Goal: Task Accomplishment & Management: Manage account settings

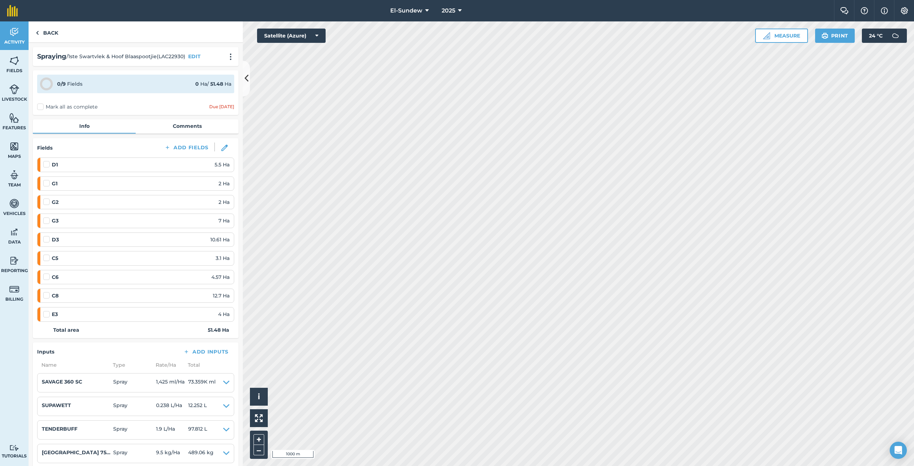
click at [44, 180] on label at bounding box center [47, 180] width 9 height 0
click at [44, 184] on input "checkbox" at bounding box center [45, 182] width 5 height 5
checkbox input "false"
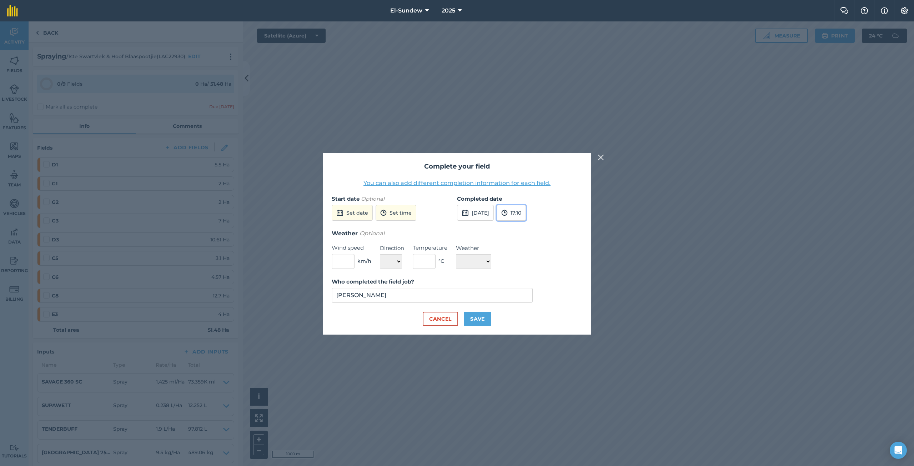
click at [526, 211] on button "17:10" at bounding box center [511, 213] width 29 height 16
click at [523, 274] on button "14:00" at bounding box center [514, 273] width 34 height 11
click at [438, 319] on button "Cancel" at bounding box center [440, 319] width 35 height 14
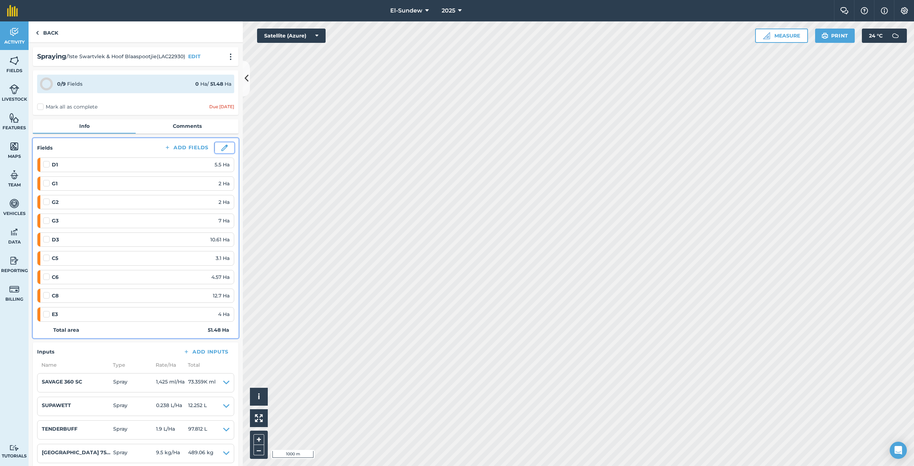
click at [221, 147] on img at bounding box center [224, 148] width 6 height 6
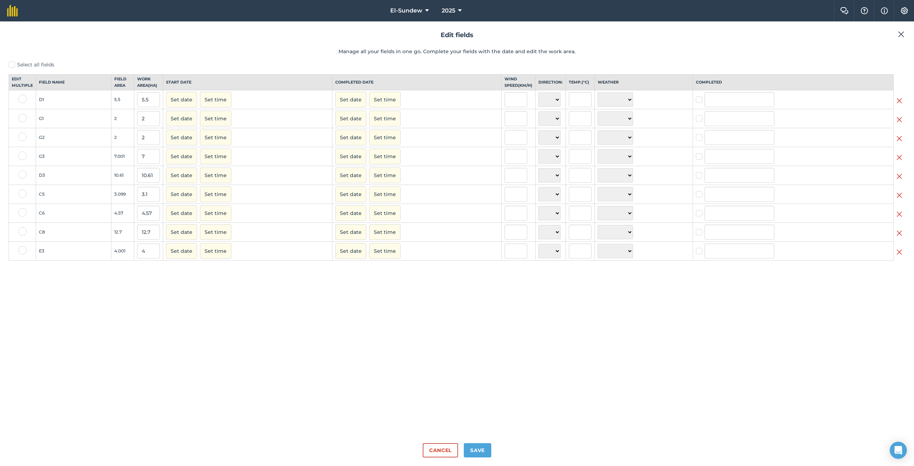
click at [21, 122] on label at bounding box center [22, 118] width 9 height 9
click at [21, 118] on input "checkbox" at bounding box center [20, 116] width 5 height 5
checkbox input "true"
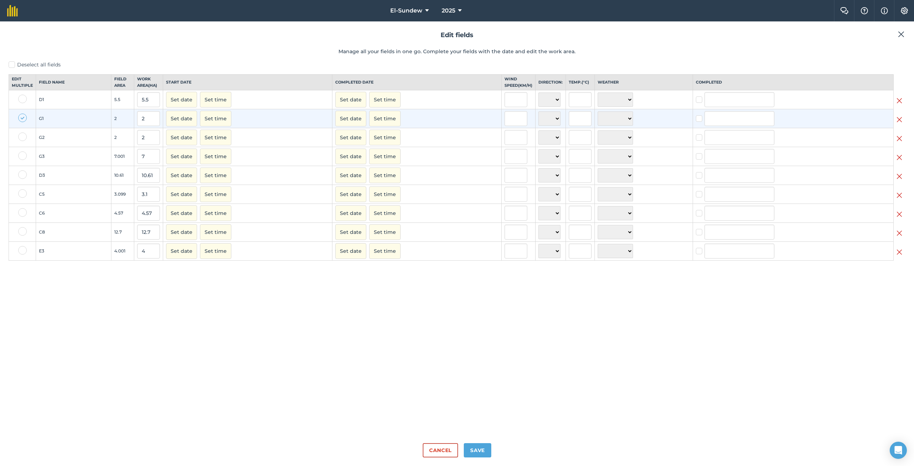
click at [20, 141] on label at bounding box center [22, 137] width 9 height 9
click at [20, 137] on input "checkbox" at bounding box center [20, 135] width 5 height 5
checkbox input "true"
click at [21, 162] on div at bounding box center [22, 156] width 9 height 10
click at [21, 157] on td at bounding box center [22, 156] width 27 height 19
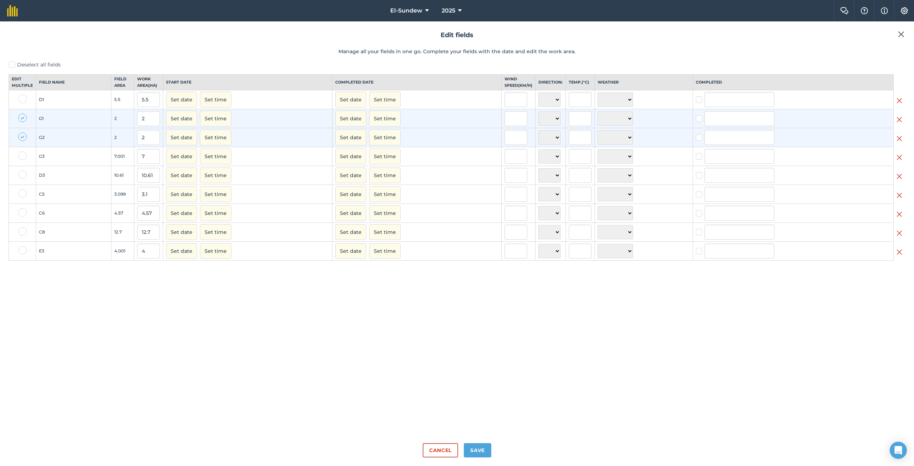
click at [19, 160] on label at bounding box center [22, 155] width 9 height 9
click at [19, 156] on input "checkbox" at bounding box center [20, 153] width 5 height 5
checkbox input "true"
click at [348, 126] on button "Set date" at bounding box center [350, 119] width 31 height 16
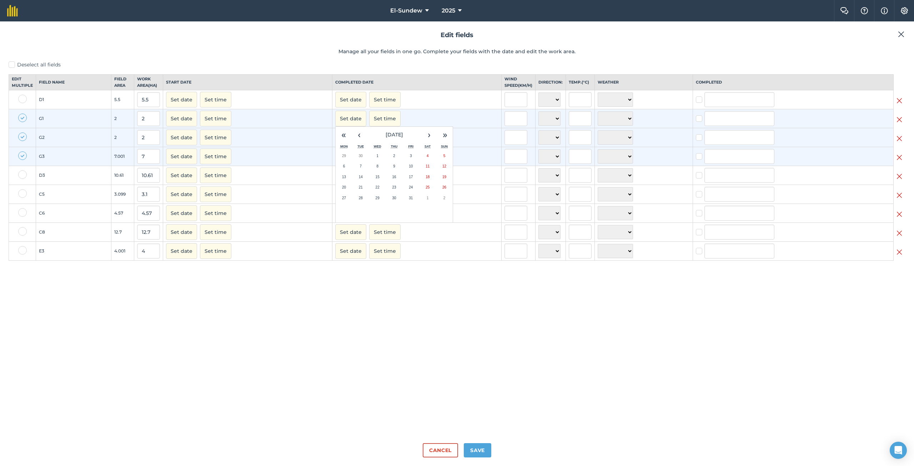
click at [393, 172] on button "9" at bounding box center [394, 166] width 17 height 11
checkbox input "true"
type input "[PERSON_NAME]"
checkbox input "true"
type input "[PERSON_NAME]"
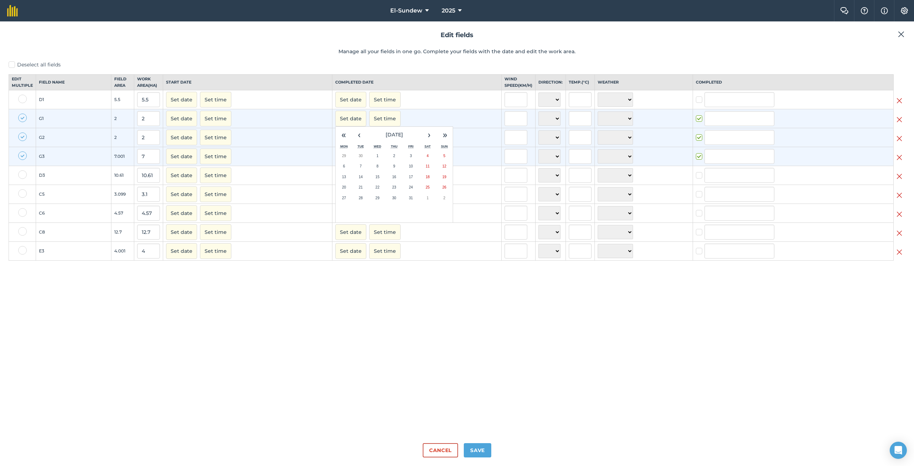
checkbox input "true"
type input "[PERSON_NAME]"
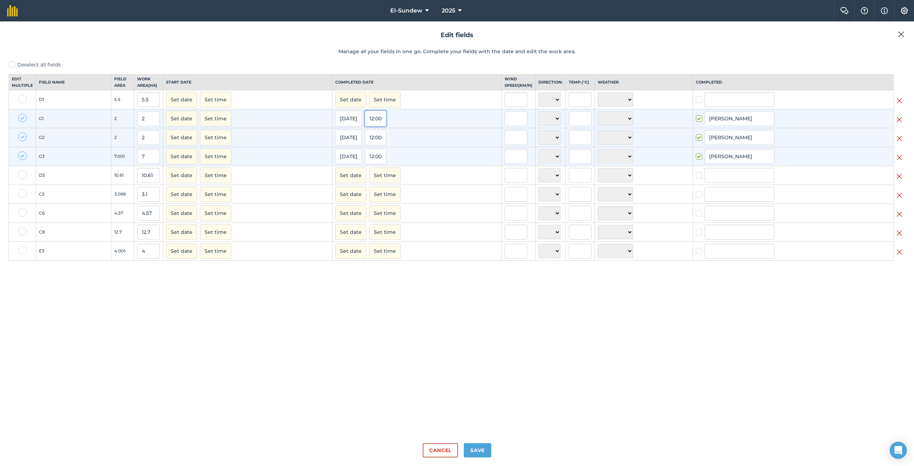
click at [378, 126] on button "12:00" at bounding box center [375, 119] width 21 height 16
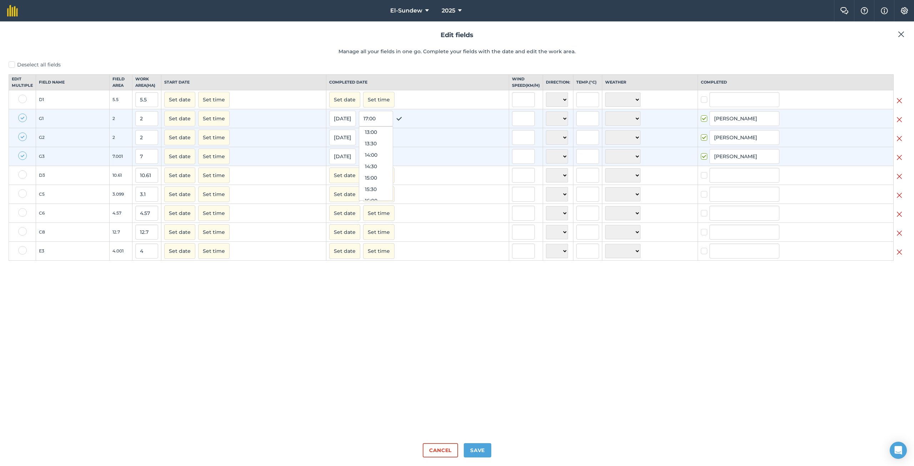
scroll to position [314, 0]
click at [373, 168] on button "15:00" at bounding box center [376, 161] width 34 height 11
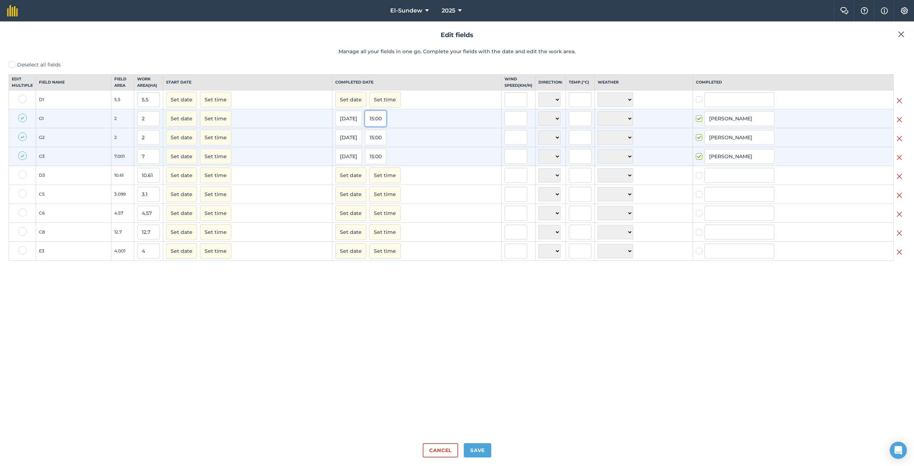
click at [375, 126] on button "15:00" at bounding box center [375, 119] width 21 height 16
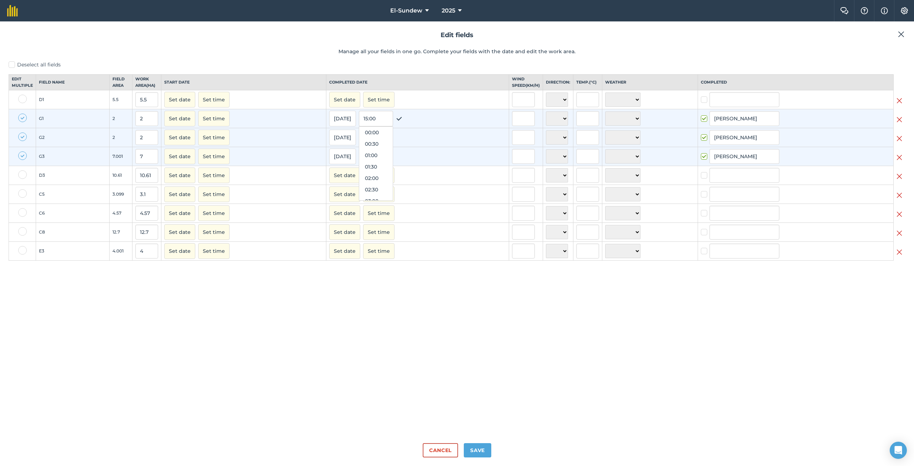
scroll to position [309, 0]
click at [370, 150] on button "14:00" at bounding box center [376, 143] width 34 height 11
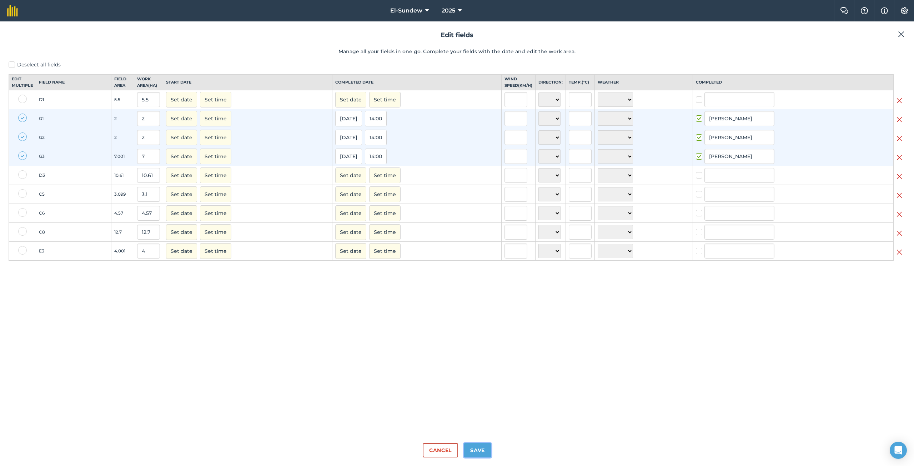
click at [479, 452] on button "Save" at bounding box center [478, 450] width 28 height 14
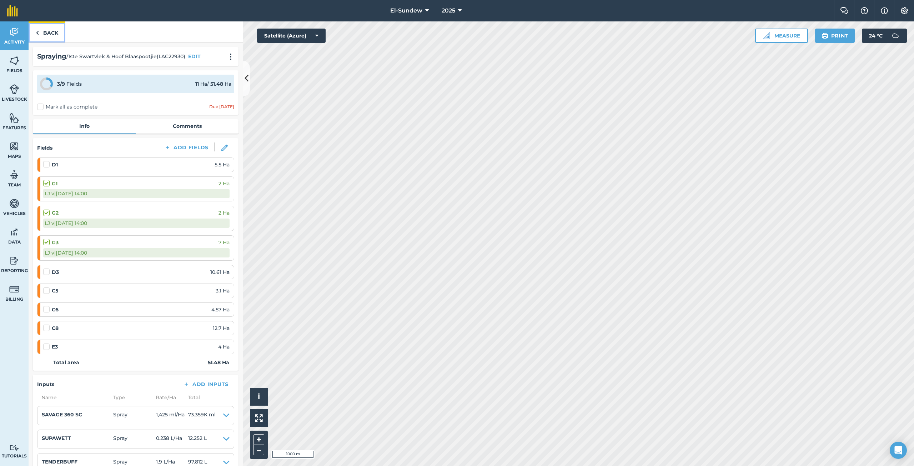
click at [43, 37] on link "Back" at bounding box center [47, 31] width 37 height 21
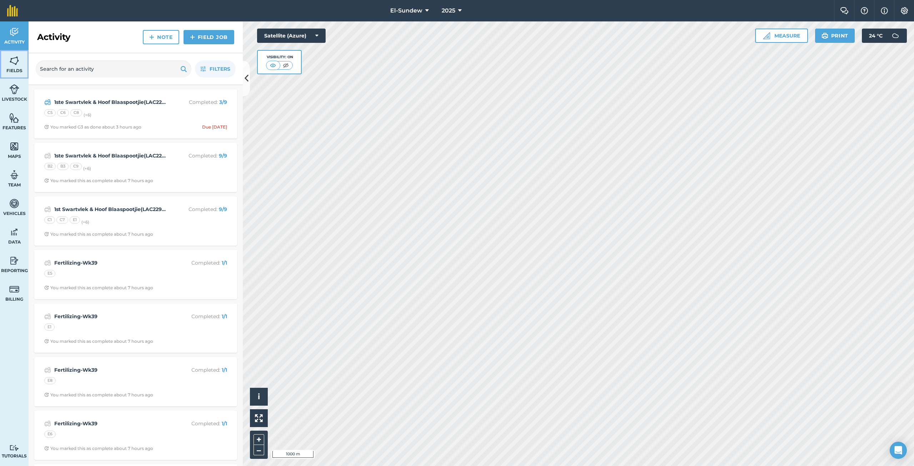
click at [16, 67] on link "Fields" at bounding box center [14, 64] width 29 height 29
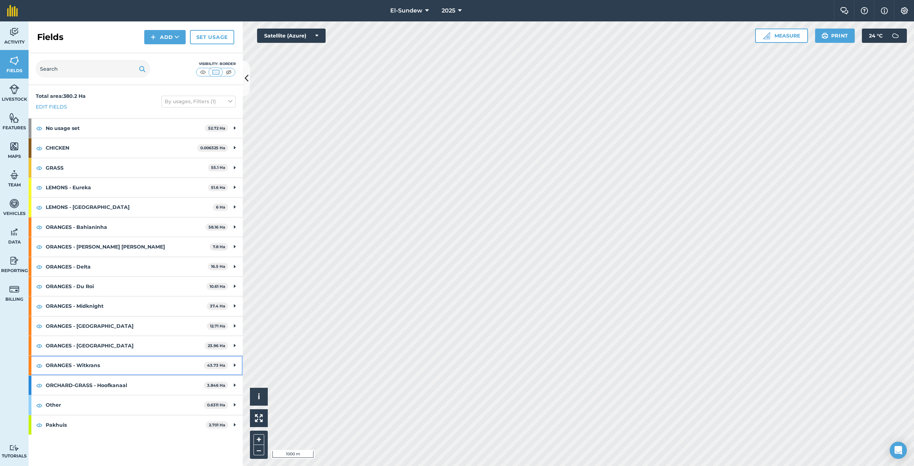
click at [111, 368] on strong "ORANGES - Witkrans" at bounding box center [125, 365] width 158 height 19
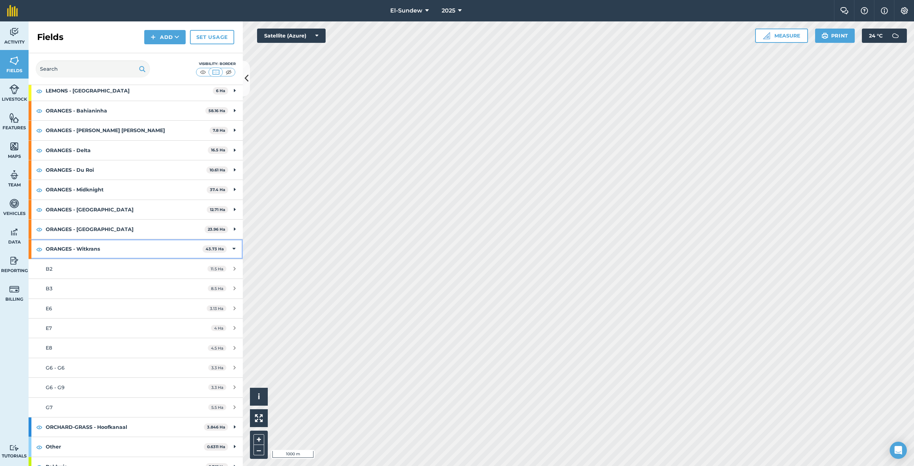
scroll to position [119, 0]
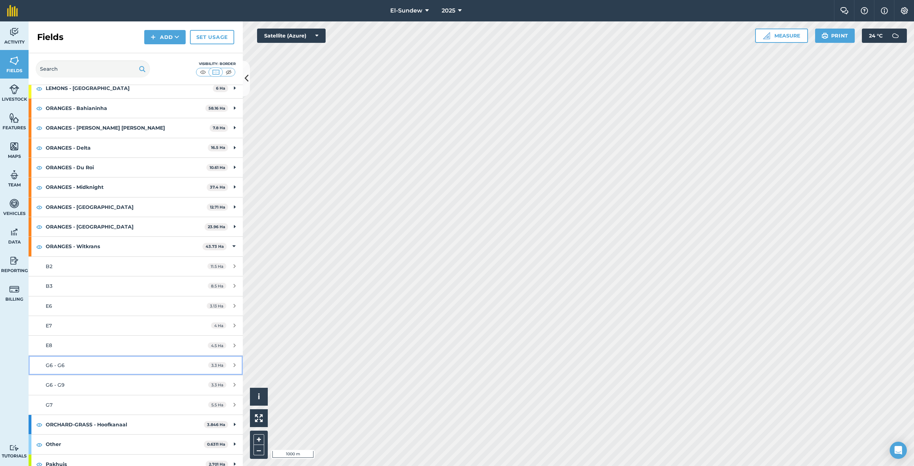
click at [86, 366] on div "G6 - G6" at bounding box center [113, 365] width 134 height 8
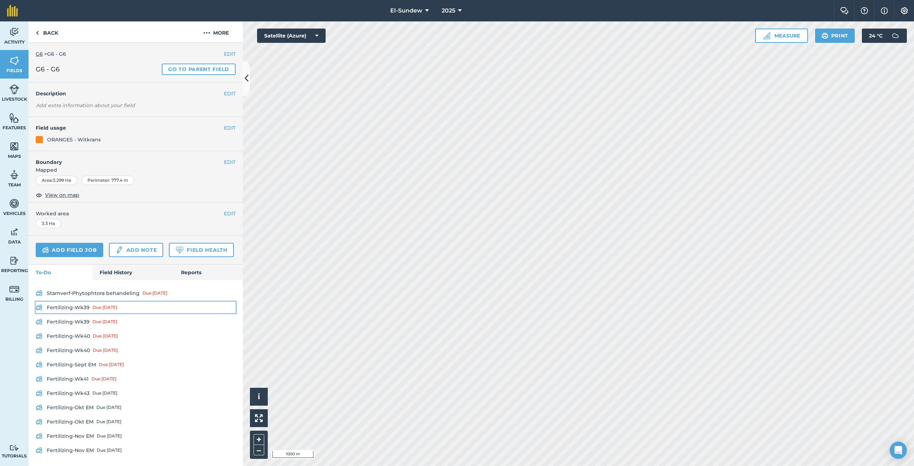
click at [80, 313] on link "Fertilizing-Wk39 Due [DATE]" at bounding box center [136, 307] width 200 height 11
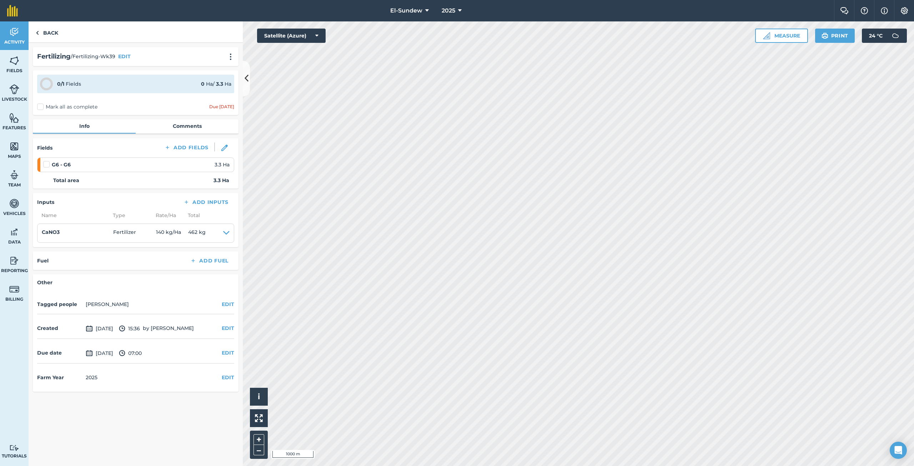
click at [45, 161] on label at bounding box center [47, 161] width 9 height 0
click at [45, 165] on input "checkbox" at bounding box center [45, 163] width 5 height 5
checkbox input "false"
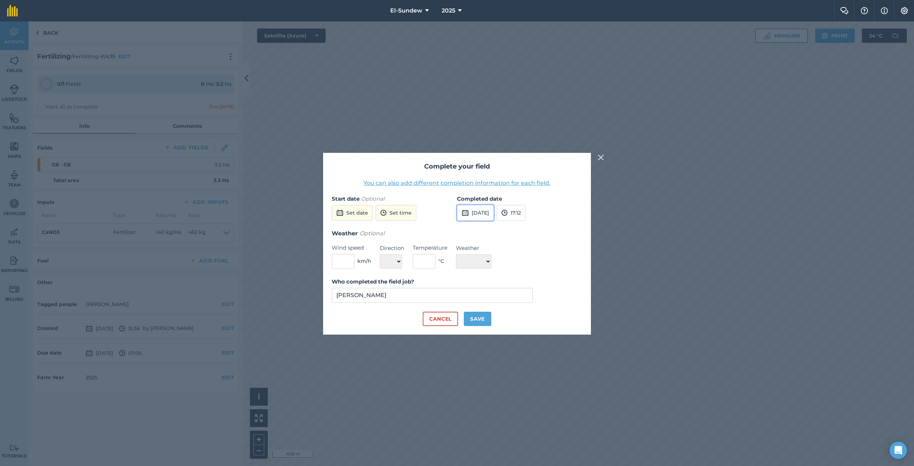
click at [476, 215] on button "[DATE]" at bounding box center [475, 213] width 37 height 16
click at [468, 260] on button "6" at bounding box center [466, 263] width 17 height 11
click at [478, 321] on button "Save" at bounding box center [478, 319] width 28 height 14
checkbox input "true"
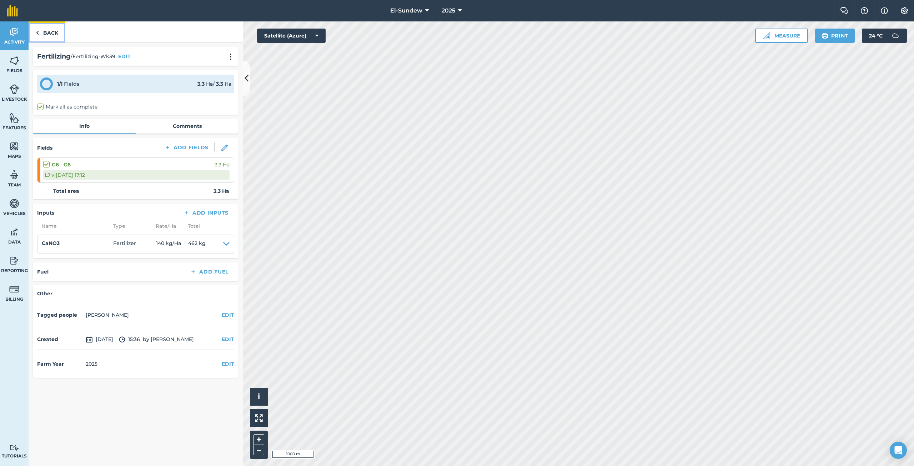
click at [54, 32] on link "Back" at bounding box center [47, 31] width 37 height 21
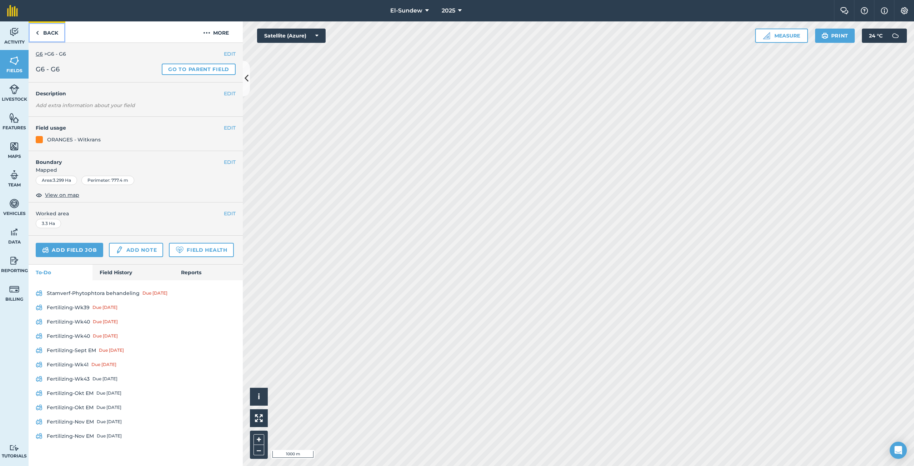
click at [54, 32] on link "Back" at bounding box center [47, 31] width 37 height 21
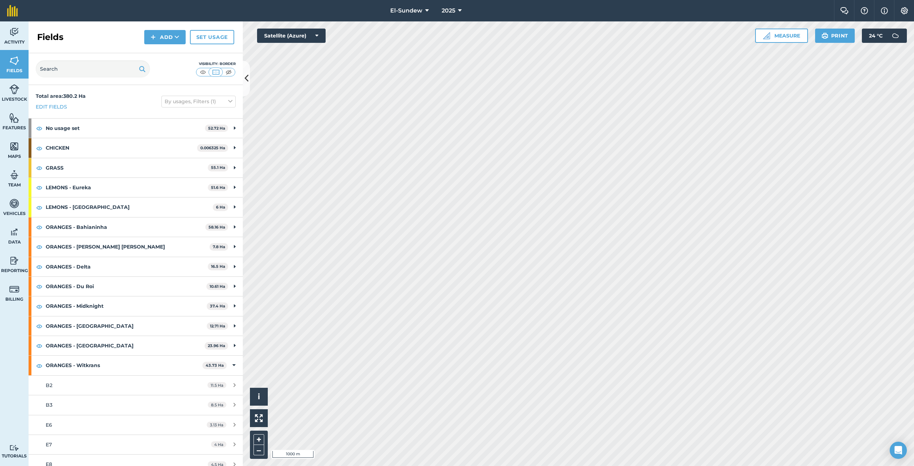
scroll to position [119, 0]
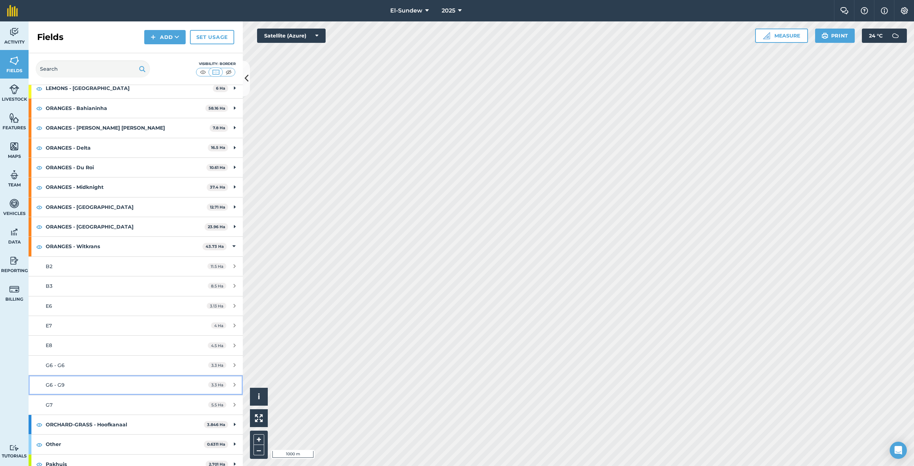
click at [96, 389] on div "G6 - G9" at bounding box center [113, 385] width 134 height 8
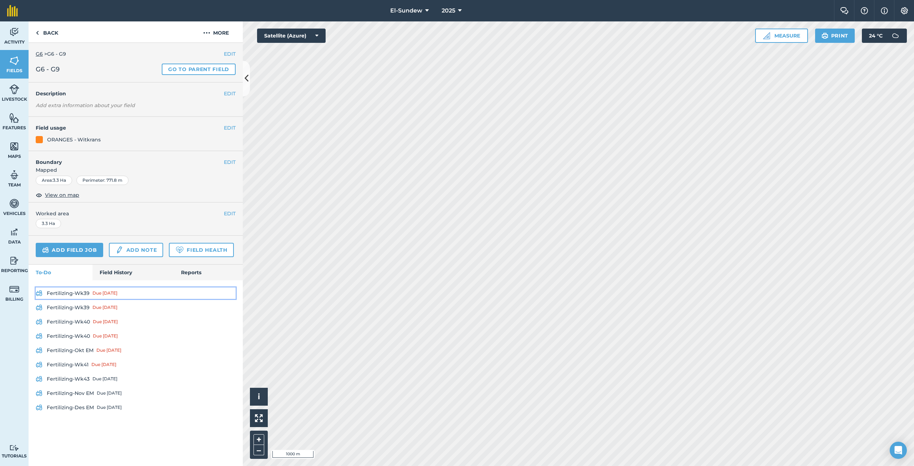
click at [68, 298] on link "Fertilizing-Wk39 Due [DATE]" at bounding box center [136, 293] width 200 height 11
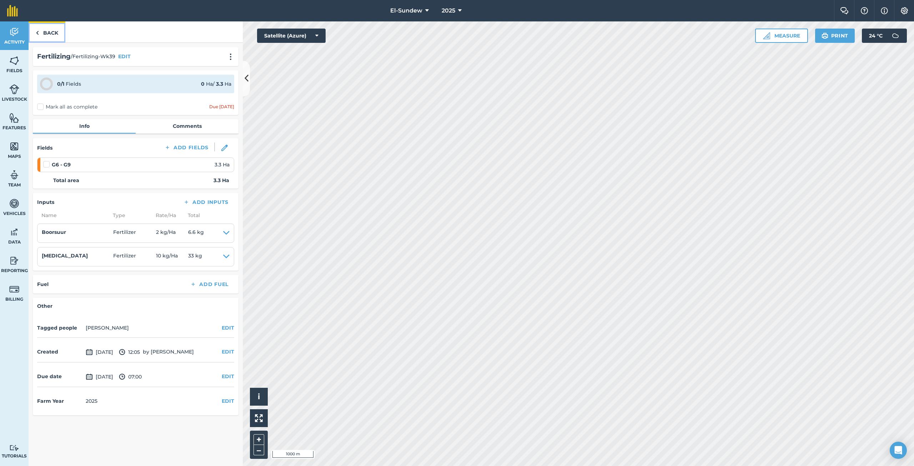
click at [45, 31] on link "Back" at bounding box center [47, 31] width 37 height 21
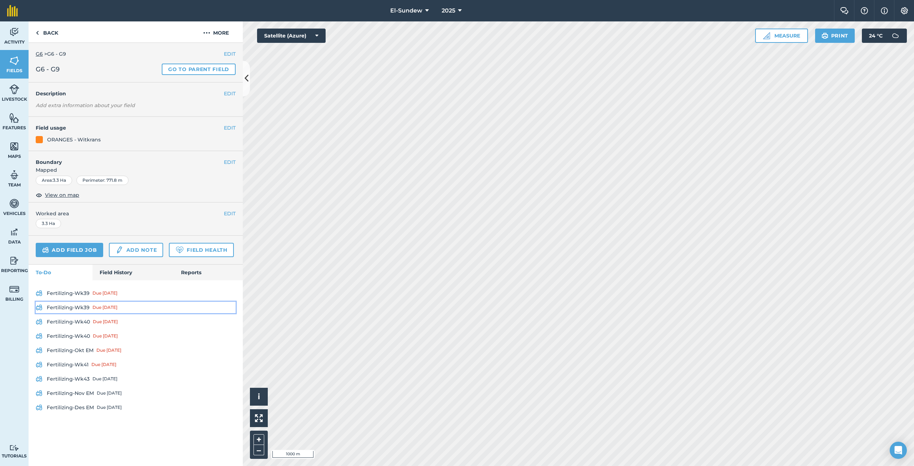
click at [83, 306] on link "Fertilizing-Wk39 Due [DATE]" at bounding box center [136, 307] width 200 height 11
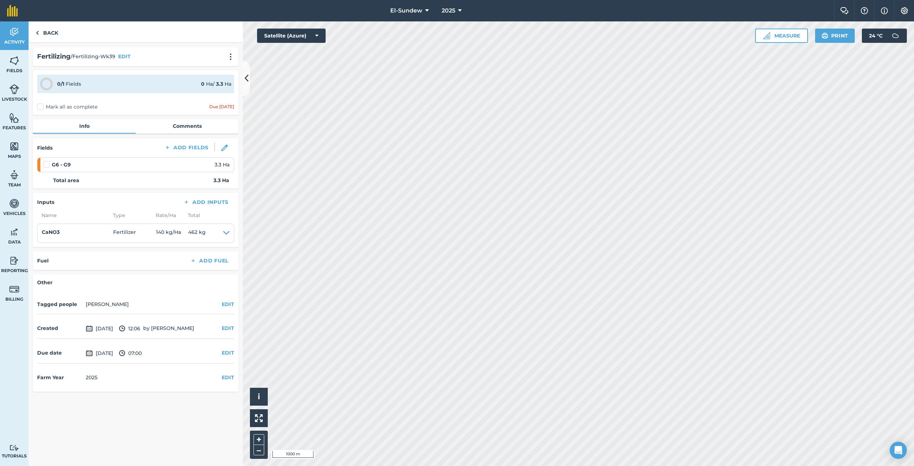
click at [46, 161] on label at bounding box center [47, 161] width 9 height 0
click at [46, 164] on input "checkbox" at bounding box center [45, 163] width 5 height 5
checkbox input "false"
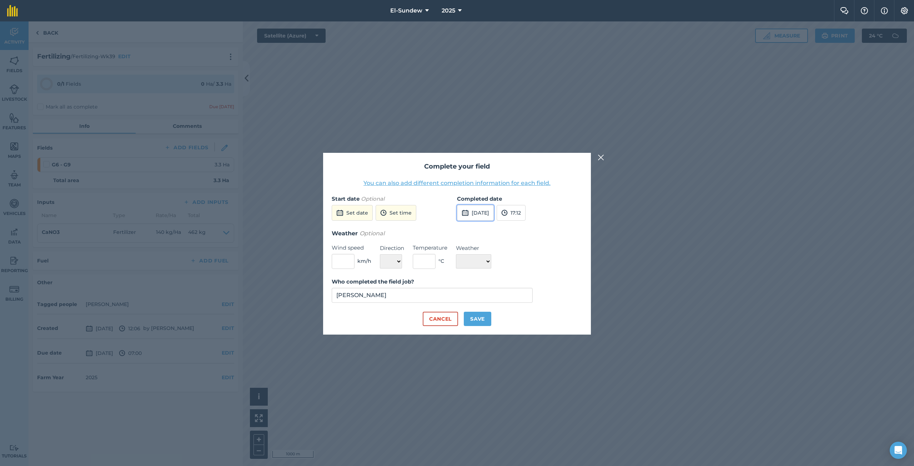
click at [477, 213] on button "[DATE]" at bounding box center [475, 213] width 37 height 16
click at [519, 249] on button "2" at bounding box center [516, 251] width 17 height 11
click at [485, 324] on button "Save" at bounding box center [478, 319] width 28 height 14
checkbox input "true"
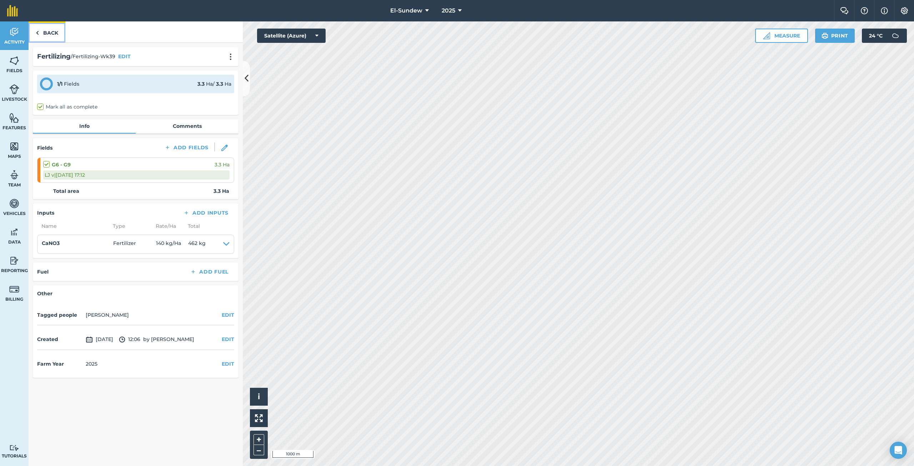
click at [44, 31] on link "Back" at bounding box center [47, 31] width 37 height 21
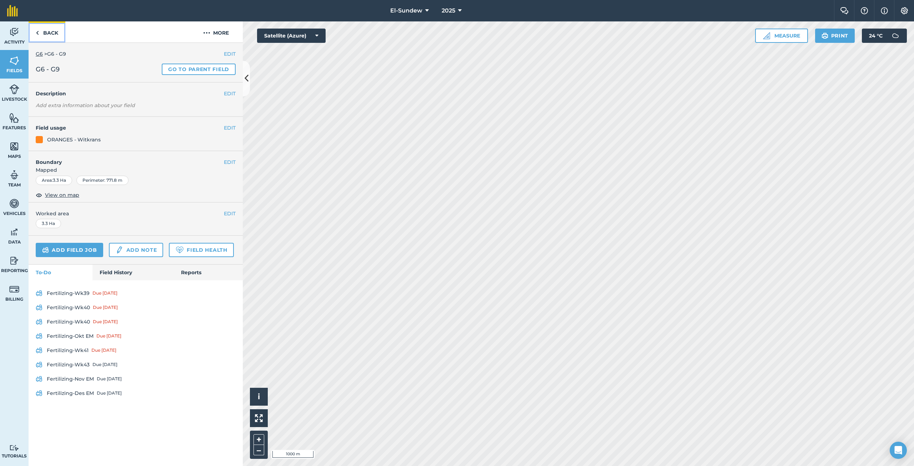
click at [45, 29] on link "Back" at bounding box center [47, 31] width 37 height 21
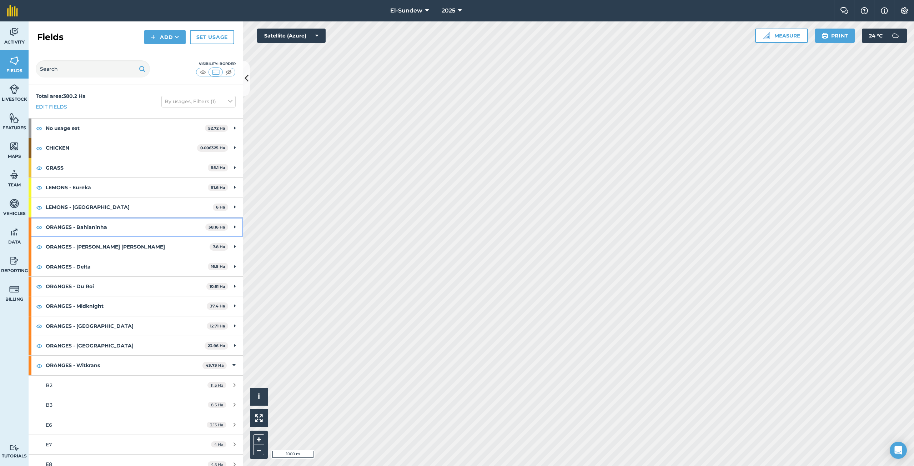
click at [138, 230] on strong "ORANGES - Bahianinha" at bounding box center [126, 227] width 160 height 19
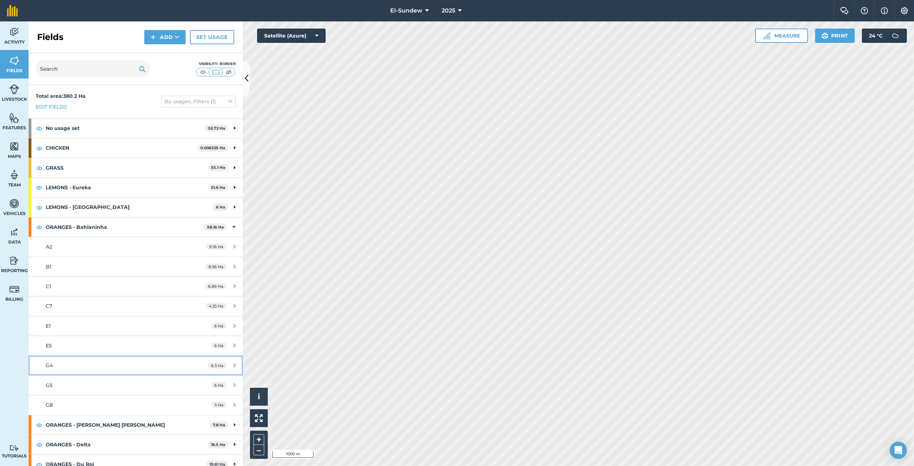
click at [87, 362] on div "G4" at bounding box center [113, 365] width 134 height 8
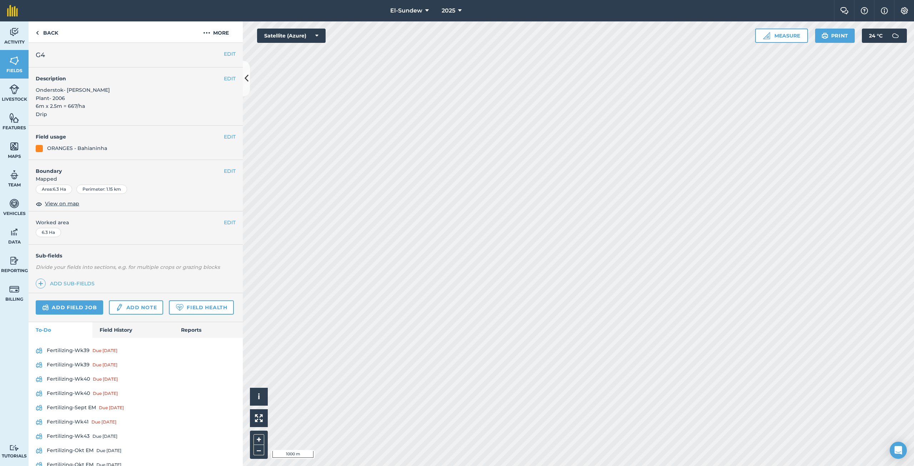
scroll to position [63, 0]
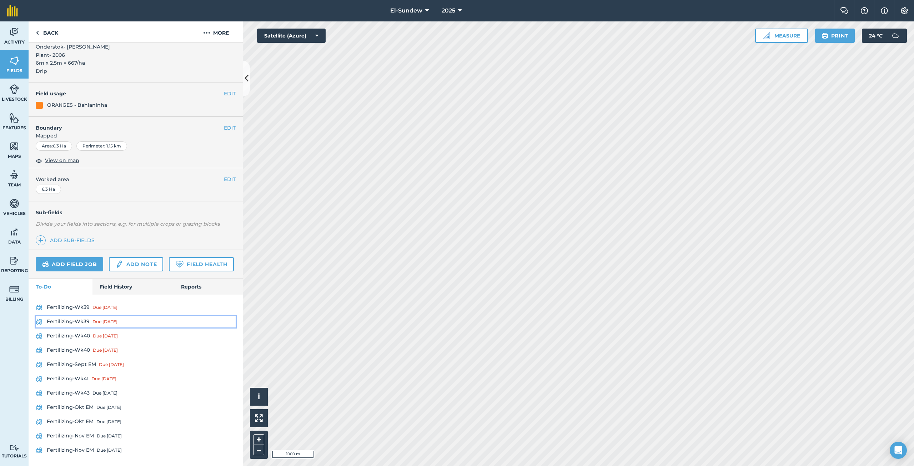
click at [79, 322] on link "Fertilizing-Wk39 Due [DATE]" at bounding box center [136, 321] width 200 height 11
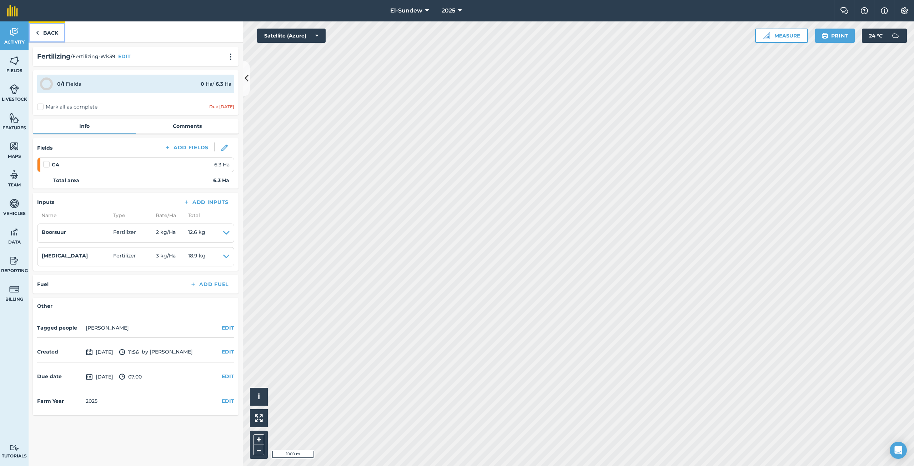
click at [40, 35] on link "Back" at bounding box center [47, 31] width 37 height 21
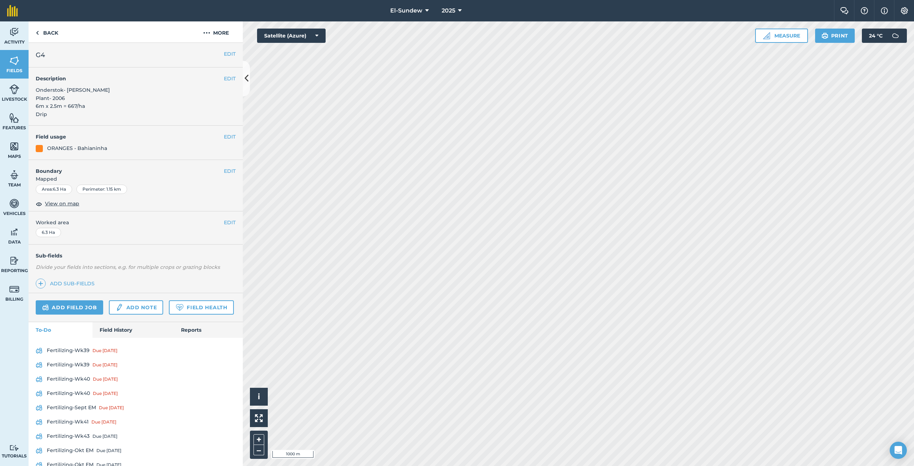
scroll to position [63, 0]
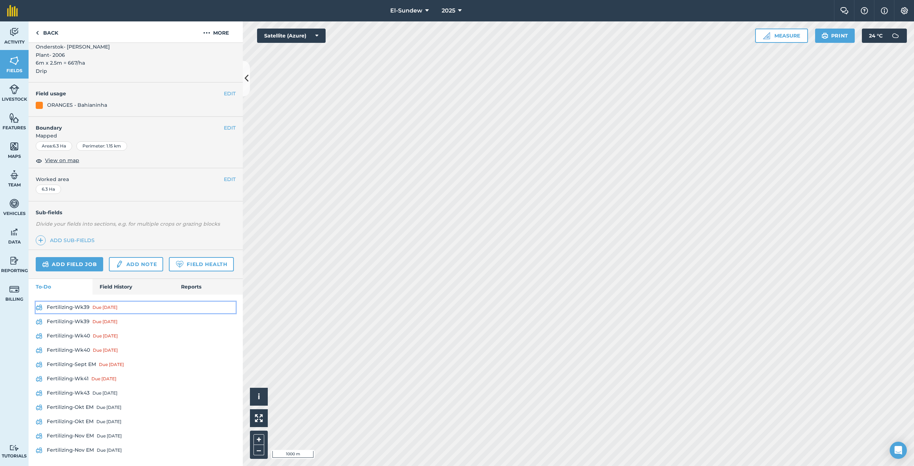
click at [76, 304] on link "Fertilizing-Wk39 Due [DATE]" at bounding box center [136, 307] width 200 height 11
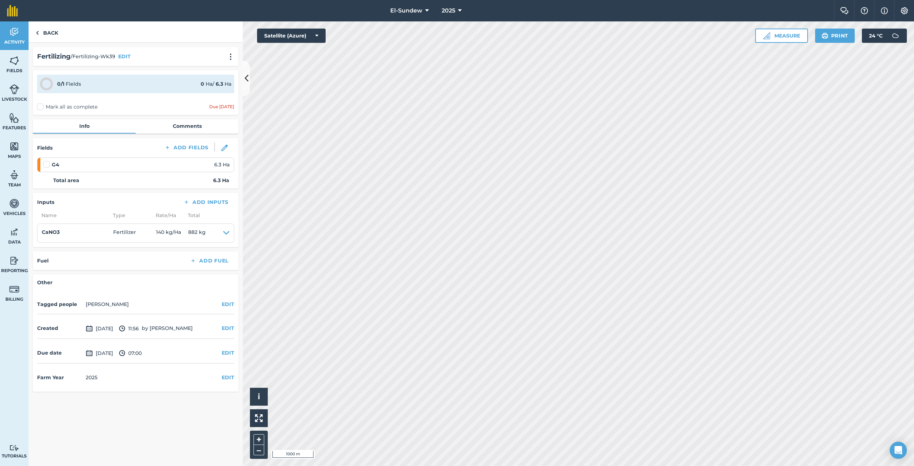
click at [46, 161] on label at bounding box center [47, 161] width 9 height 0
click at [46, 164] on input "checkbox" at bounding box center [45, 163] width 5 height 5
checkbox input "false"
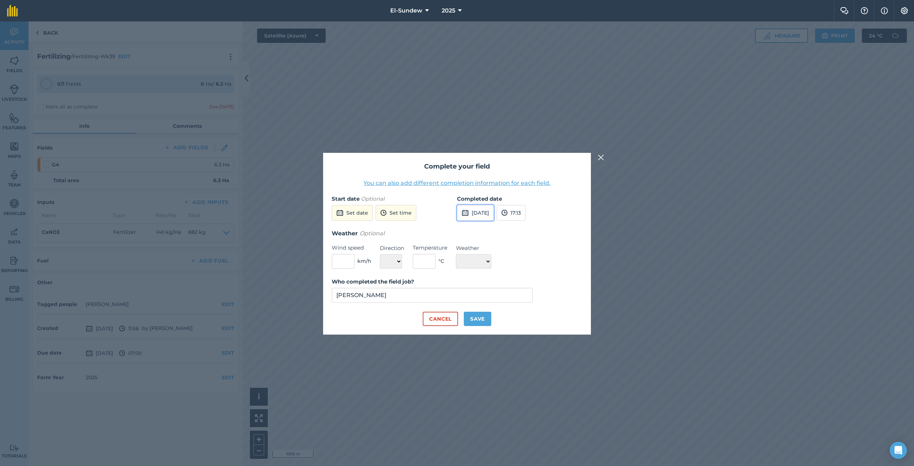
click at [486, 215] on button "[DATE]" at bounding box center [475, 213] width 37 height 16
click at [472, 261] on button "6" at bounding box center [466, 263] width 17 height 11
click at [479, 316] on button "Save" at bounding box center [478, 319] width 28 height 14
checkbox input "true"
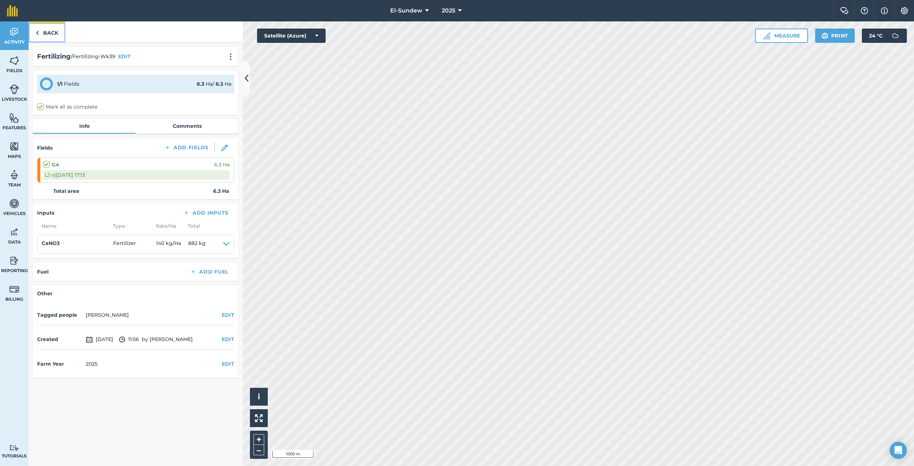
click at [52, 34] on link "Back" at bounding box center [47, 31] width 37 height 21
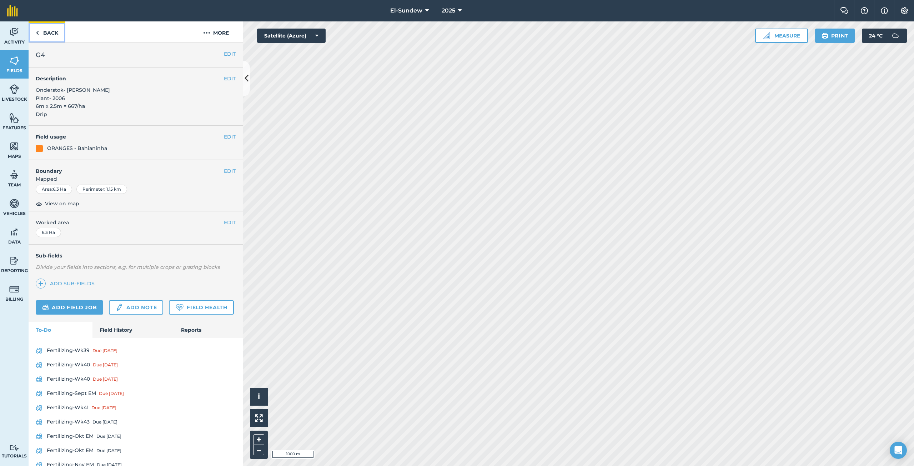
click at [61, 34] on link "Back" at bounding box center [47, 31] width 37 height 21
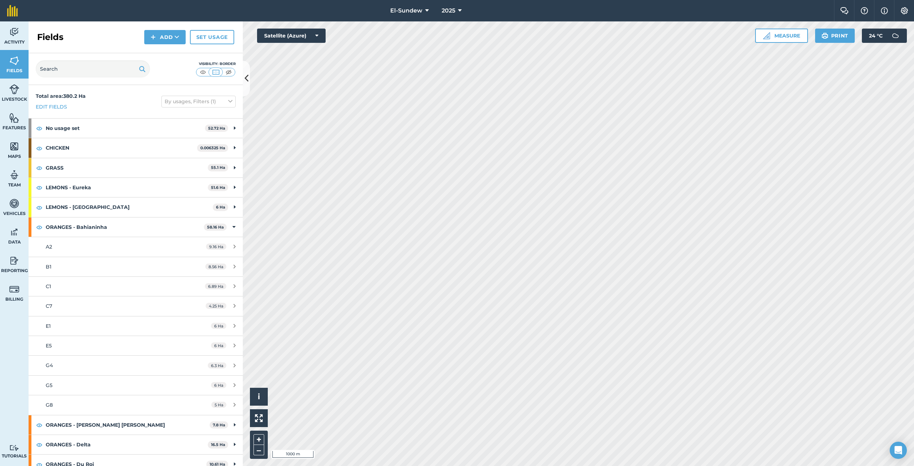
scroll to position [119, 0]
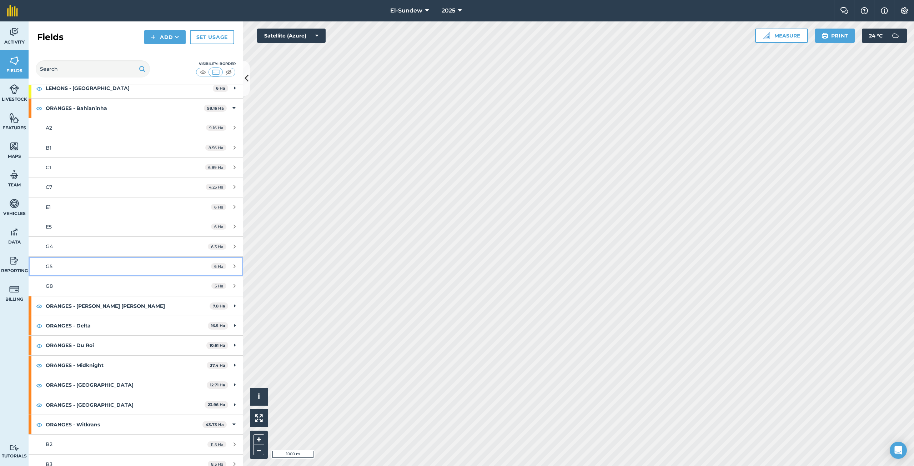
click at [71, 269] on div "G5" at bounding box center [113, 267] width 134 height 8
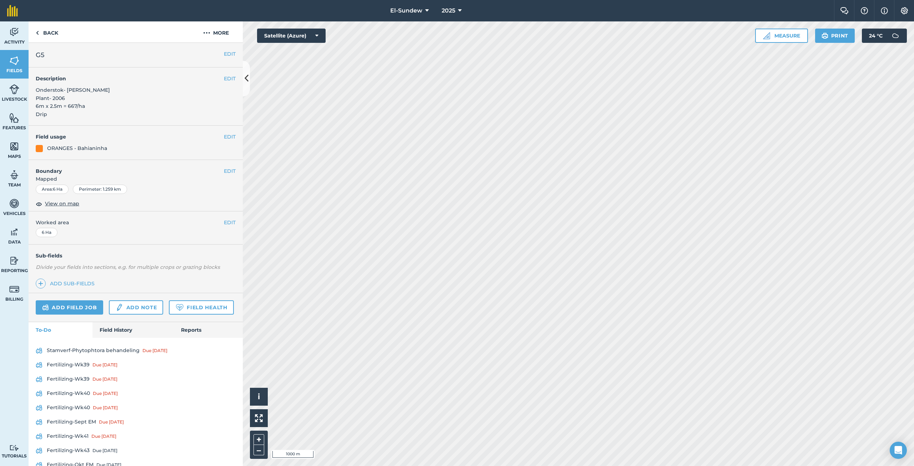
scroll to position [78, 0]
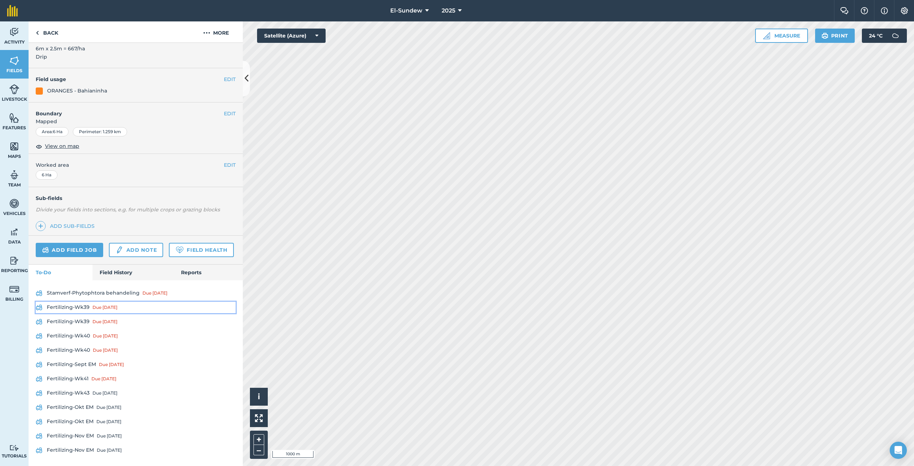
click at [86, 304] on link "Fertilizing-Wk39 Due [DATE]" at bounding box center [136, 307] width 200 height 11
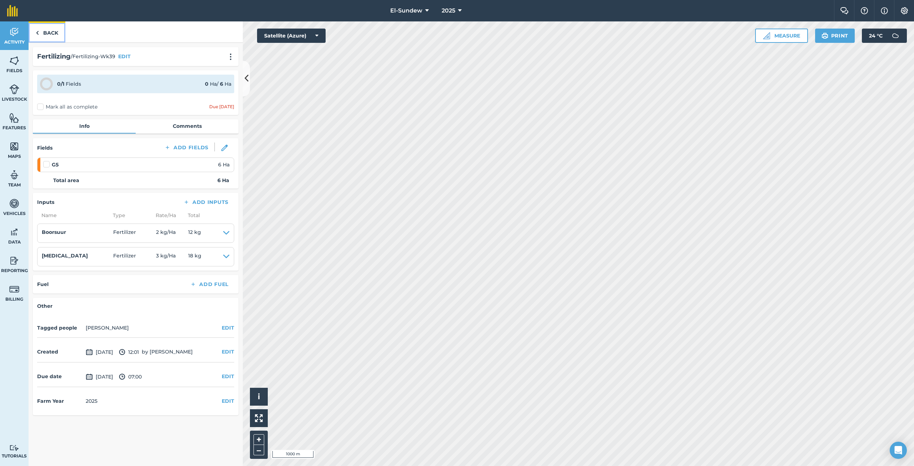
click at [49, 33] on link "Back" at bounding box center [47, 31] width 37 height 21
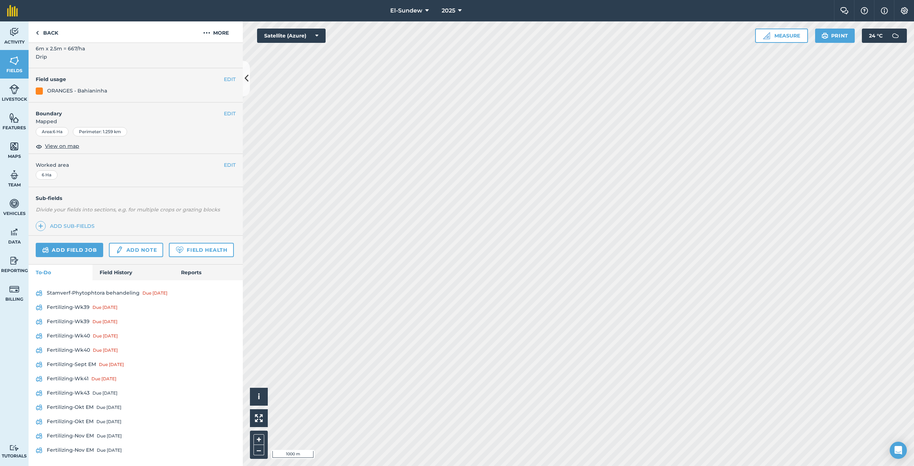
scroll to position [78, 0]
click at [82, 322] on link "Fertilizing-Wk39 Due [DATE]" at bounding box center [136, 321] width 200 height 11
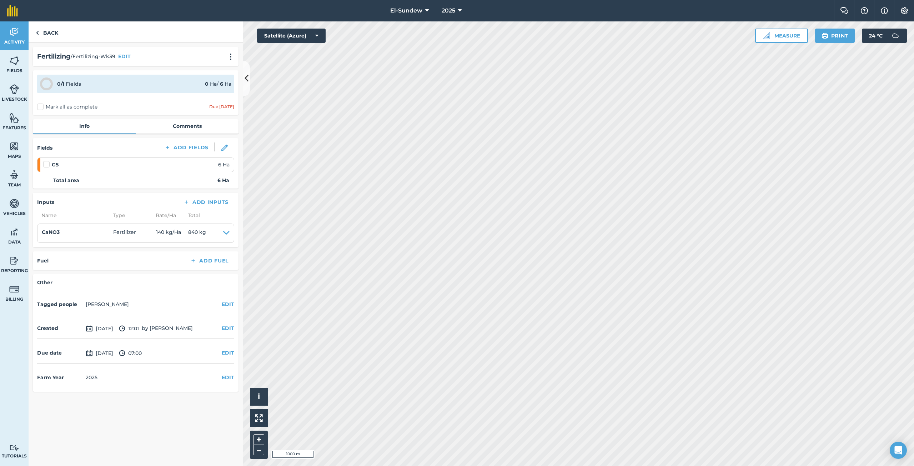
click at [46, 161] on label at bounding box center [47, 161] width 9 height 0
click at [46, 165] on input "checkbox" at bounding box center [45, 163] width 5 height 5
checkbox input "false"
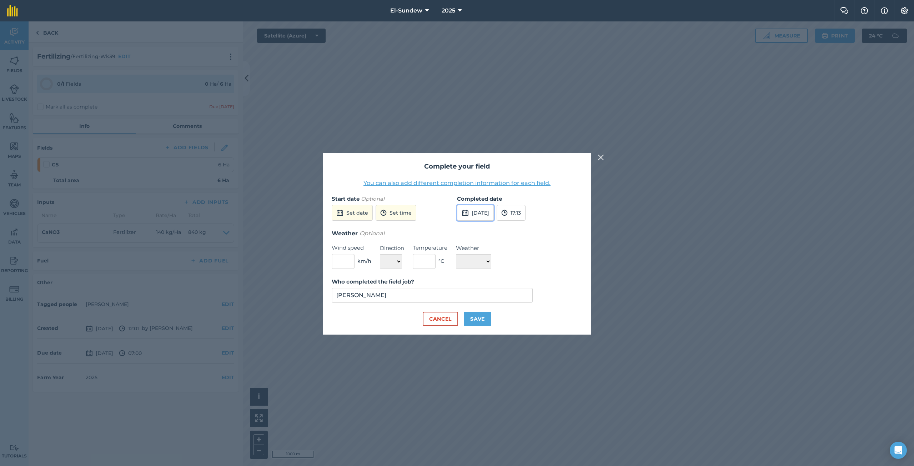
click at [476, 214] on button "[DATE]" at bounding box center [475, 213] width 37 height 16
click at [464, 262] on button "6" at bounding box center [466, 263] width 17 height 11
click at [473, 318] on button "Save" at bounding box center [478, 319] width 28 height 14
checkbox input "true"
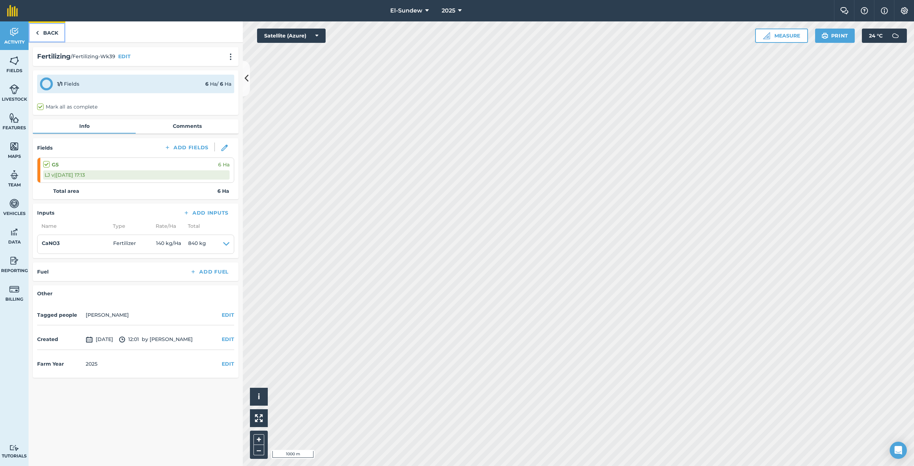
click at [39, 35] on link "Back" at bounding box center [47, 31] width 37 height 21
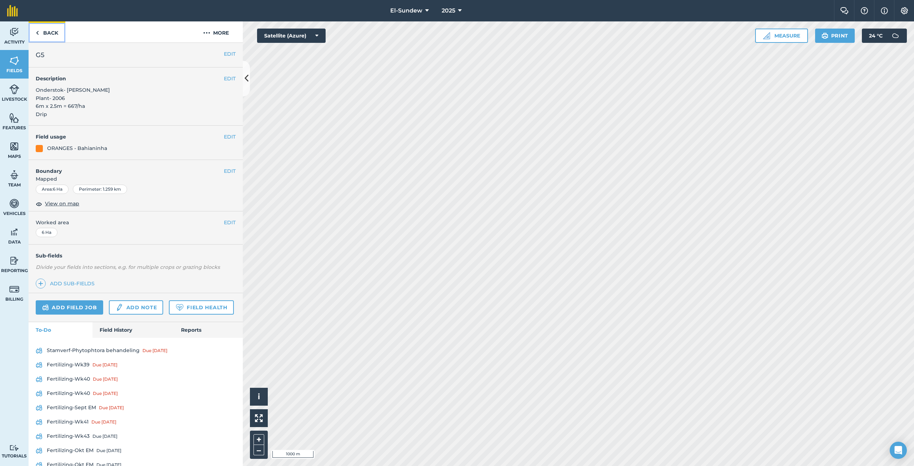
click at [39, 35] on link "Back" at bounding box center [47, 31] width 37 height 21
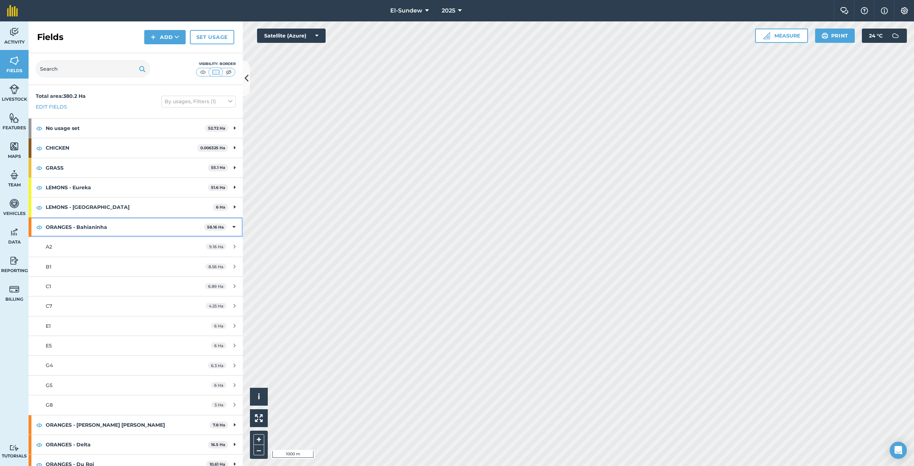
click at [149, 231] on strong "ORANGES - Bahianinha" at bounding box center [125, 227] width 158 height 19
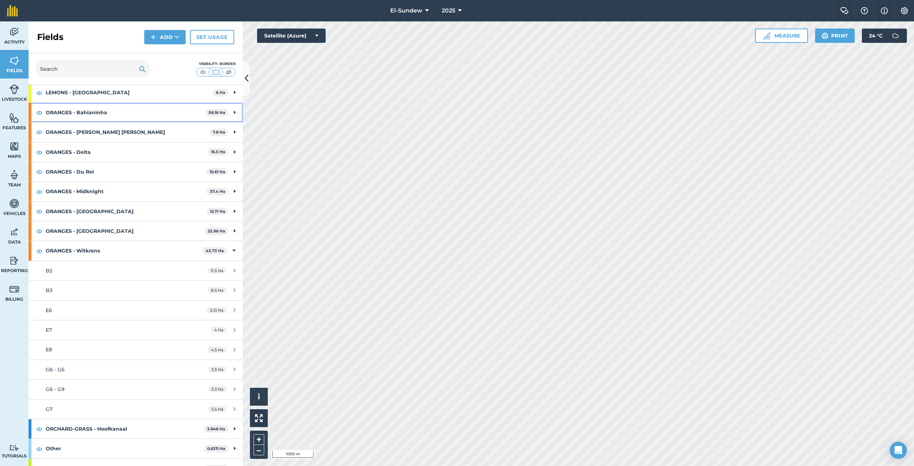
scroll to position [119, 0]
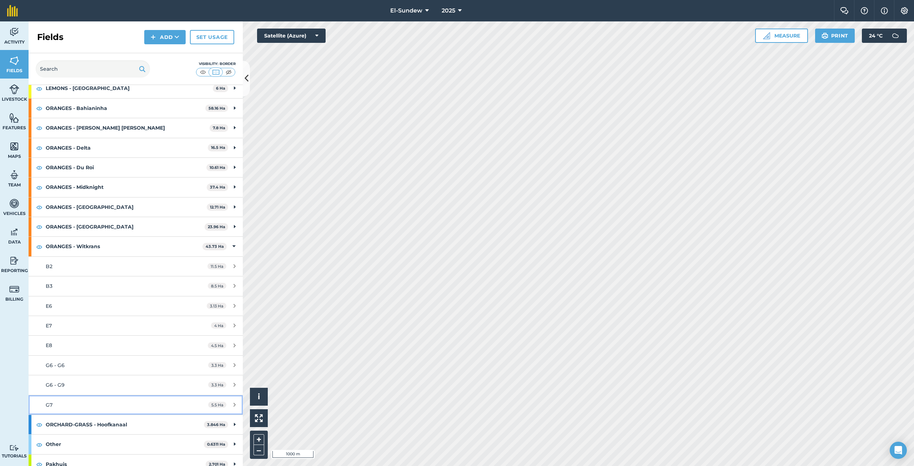
click at [108, 404] on div "G7" at bounding box center [113, 405] width 134 height 8
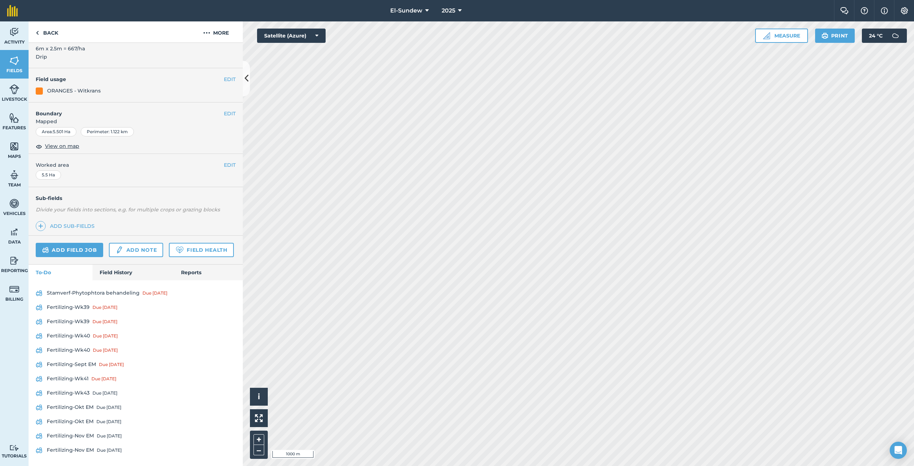
scroll to position [78, 0]
click at [80, 321] on link "Fertilizing-Wk39 Due [DATE]" at bounding box center [136, 321] width 200 height 11
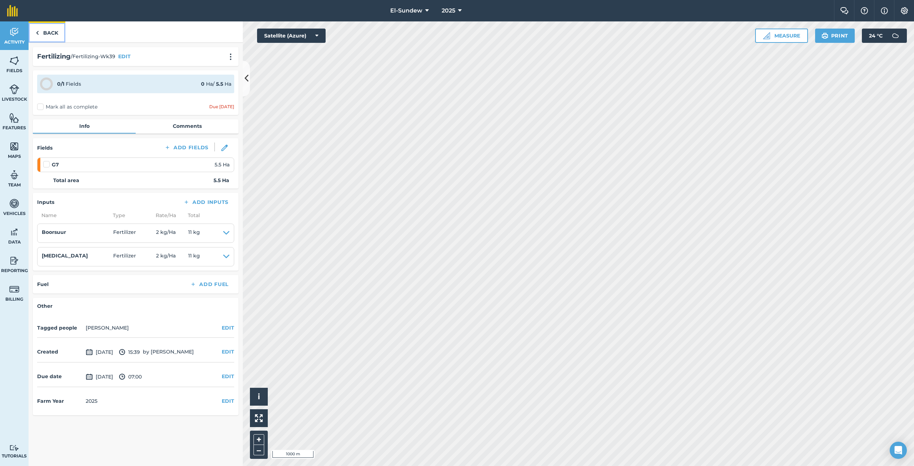
click at [53, 37] on link "Back" at bounding box center [47, 31] width 37 height 21
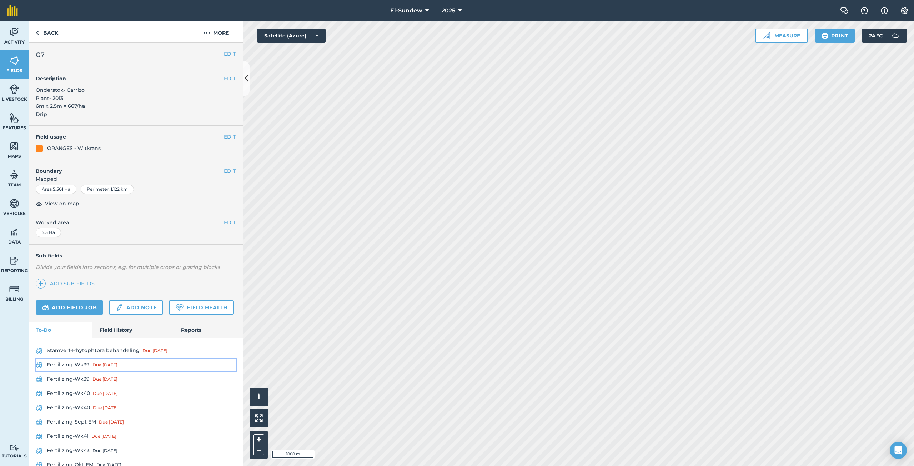
click at [85, 371] on link "Fertilizing-Wk39 Due [DATE]" at bounding box center [136, 364] width 200 height 11
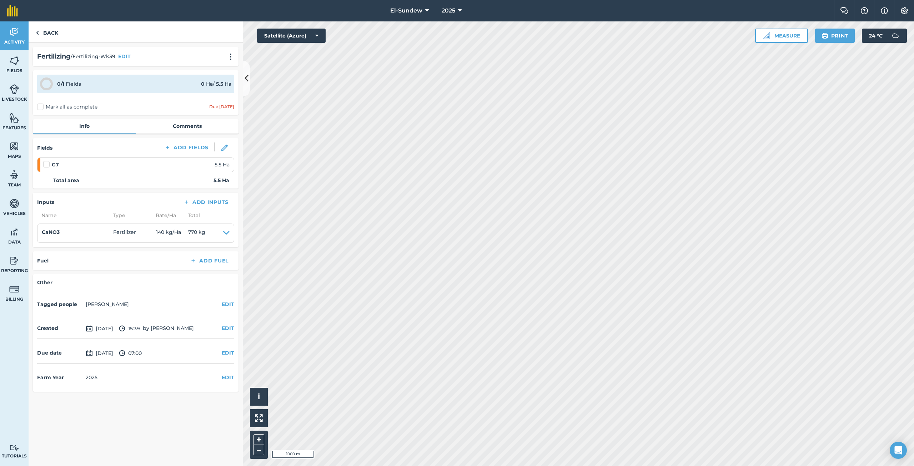
click at [49, 161] on label at bounding box center [47, 161] width 9 height 0
click at [48, 163] on input "checkbox" at bounding box center [45, 163] width 5 height 5
checkbox input "false"
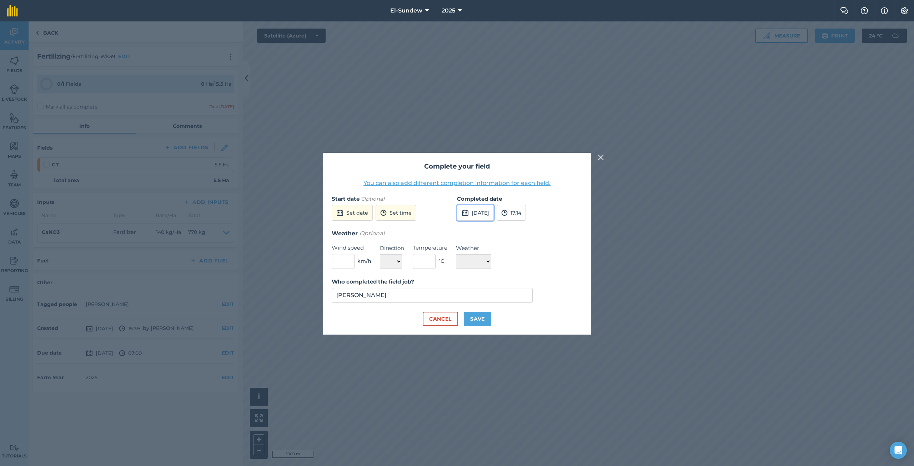
click at [489, 213] on button "[DATE]" at bounding box center [475, 213] width 37 height 16
click at [461, 267] on button "6" at bounding box center [466, 263] width 17 height 11
click at [480, 312] on button "Save" at bounding box center [478, 319] width 28 height 14
checkbox input "true"
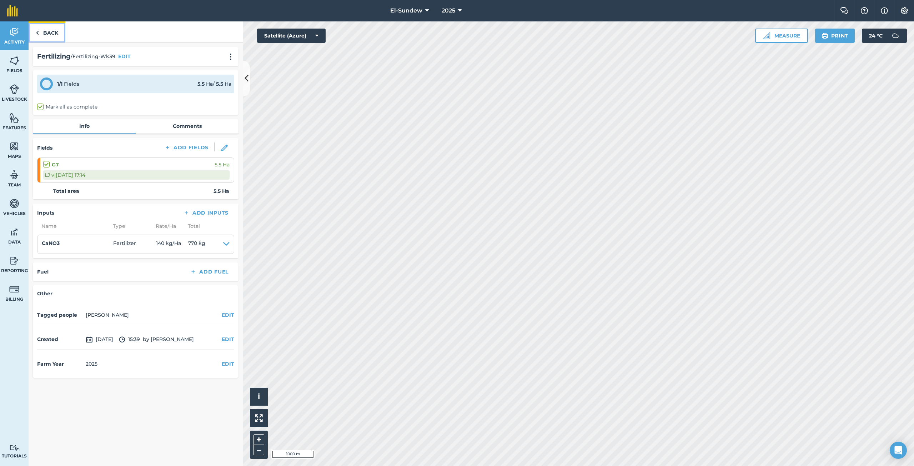
click at [49, 27] on link "Back" at bounding box center [47, 31] width 37 height 21
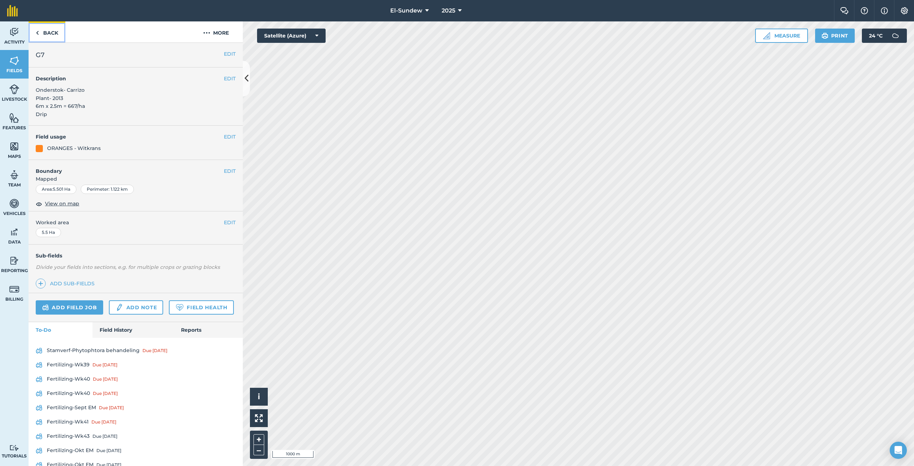
click at [54, 35] on link "Back" at bounding box center [47, 31] width 37 height 21
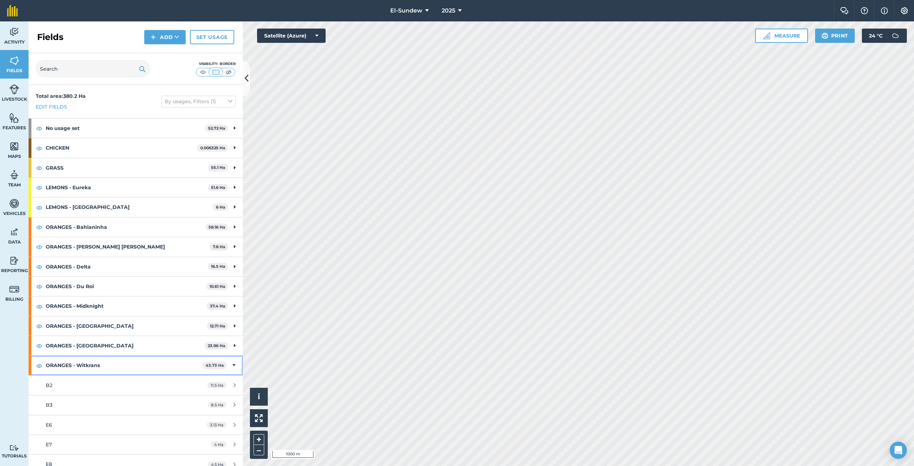
click at [115, 362] on strong "ORANGES - Witkrans" at bounding box center [124, 365] width 157 height 19
